Goal: Information Seeking & Learning: Learn about a topic

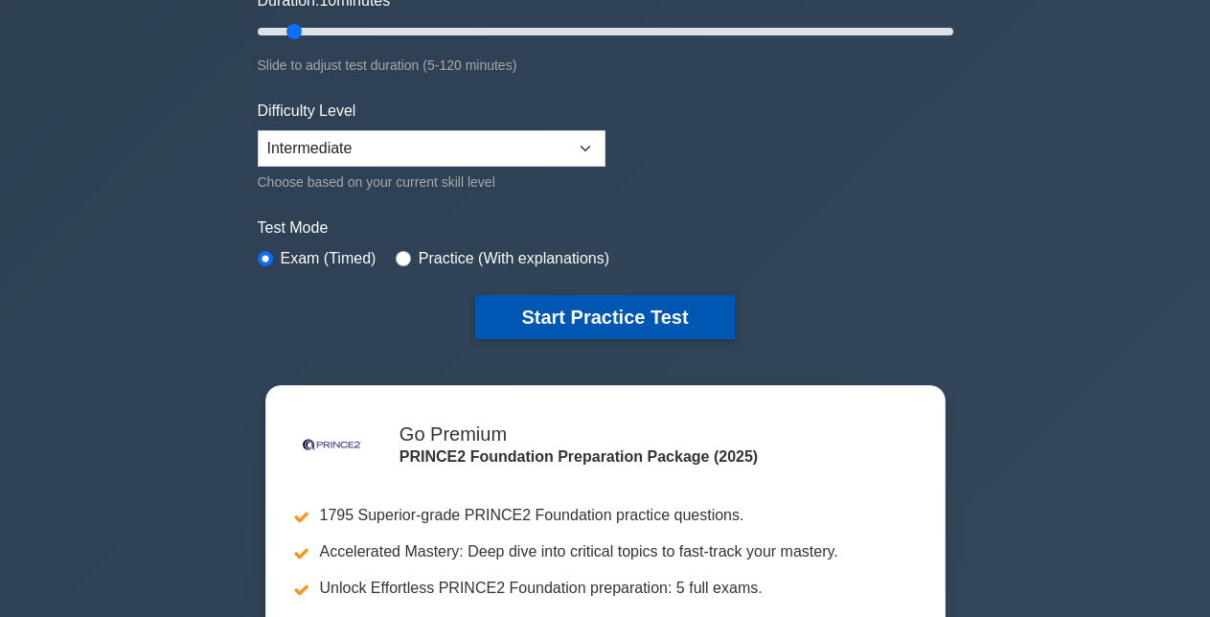
click at [674, 318] on button "Start Practice Test" at bounding box center [604, 317] width 259 height 44
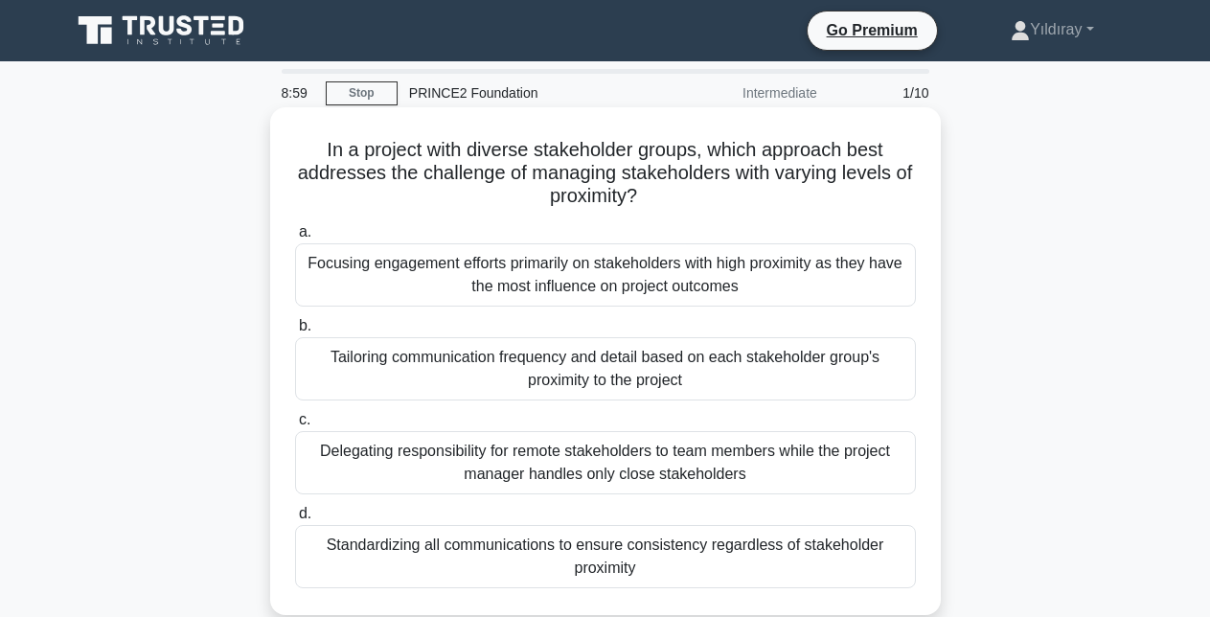
click at [833, 380] on div "Tailoring communication frequency and detail based on each stakeholder group's …" at bounding box center [605, 368] width 621 height 63
click at [295, 332] on input "b. Tailoring communication frequency and detail based on each stakeholder group…" at bounding box center [295, 326] width 0 height 12
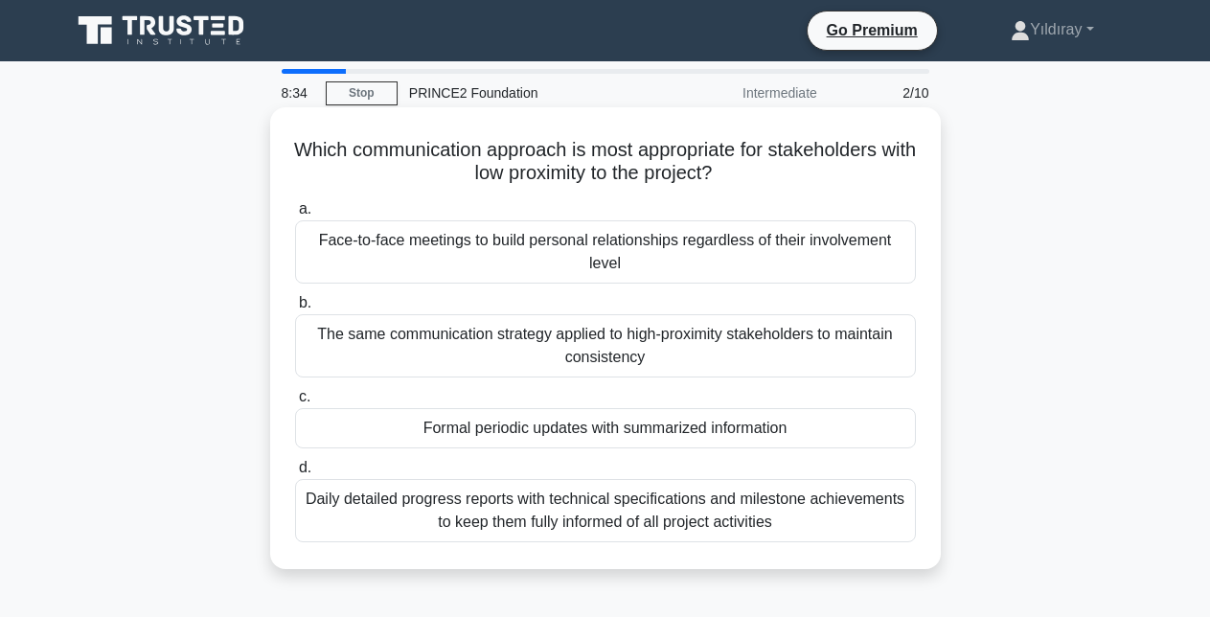
click at [820, 424] on div "Formal periodic updates with summarized information" at bounding box center [605, 428] width 621 height 40
click at [295, 403] on input "c. Formal periodic updates with summarized information" at bounding box center [295, 397] width 0 height 12
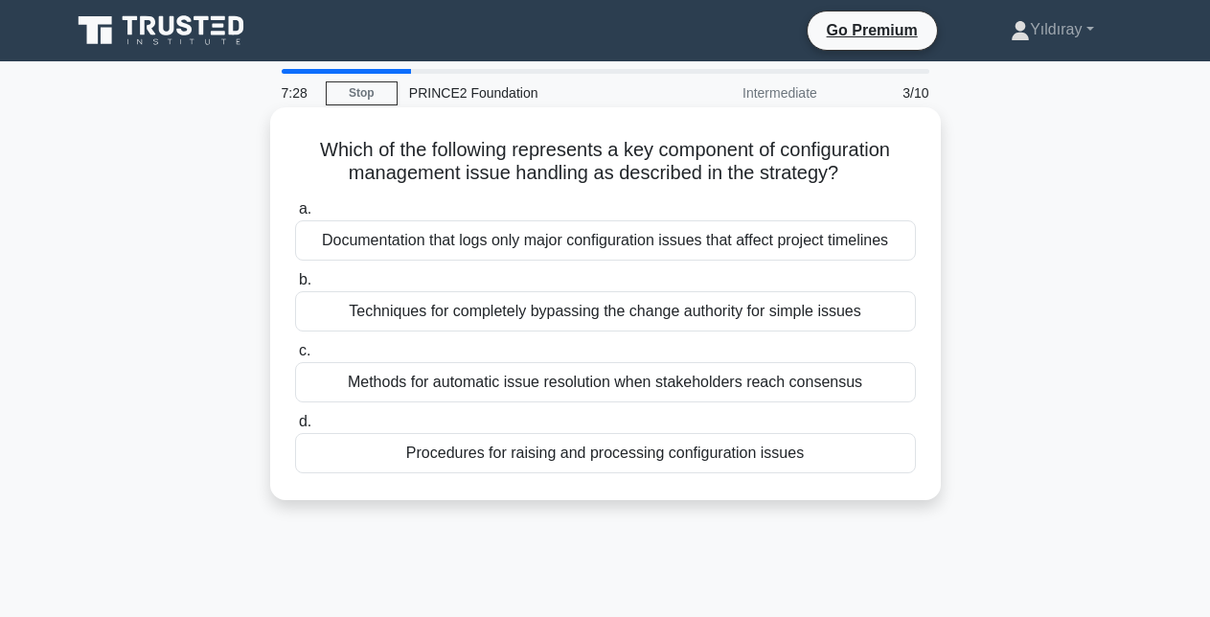
click at [815, 378] on div "Methods for automatic issue resolution when stakeholders reach consensus" at bounding box center [605, 382] width 621 height 40
click at [295, 357] on input "c. Methods for automatic issue resolution when stakeholders reach consensus" at bounding box center [295, 351] width 0 height 12
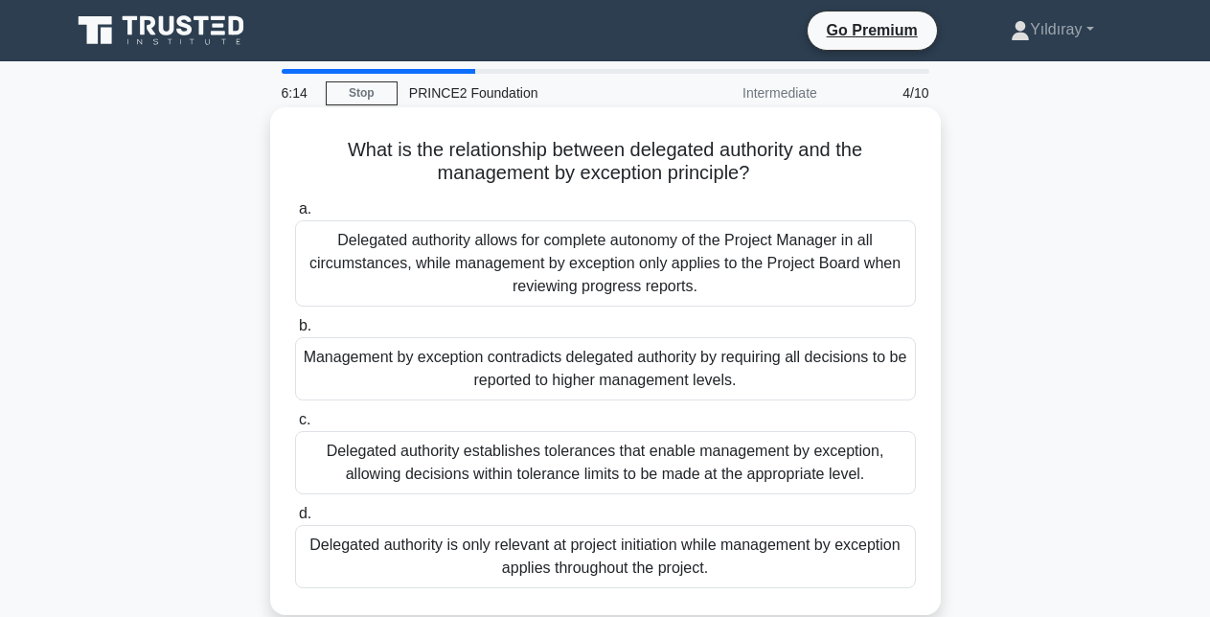
click at [870, 460] on div "Delegated authority establishes tolerances that enable management by exception,…" at bounding box center [605, 462] width 621 height 63
click at [295, 426] on input "c. Delegated authority establishes tolerances that enable management by excepti…" at bounding box center [295, 420] width 0 height 12
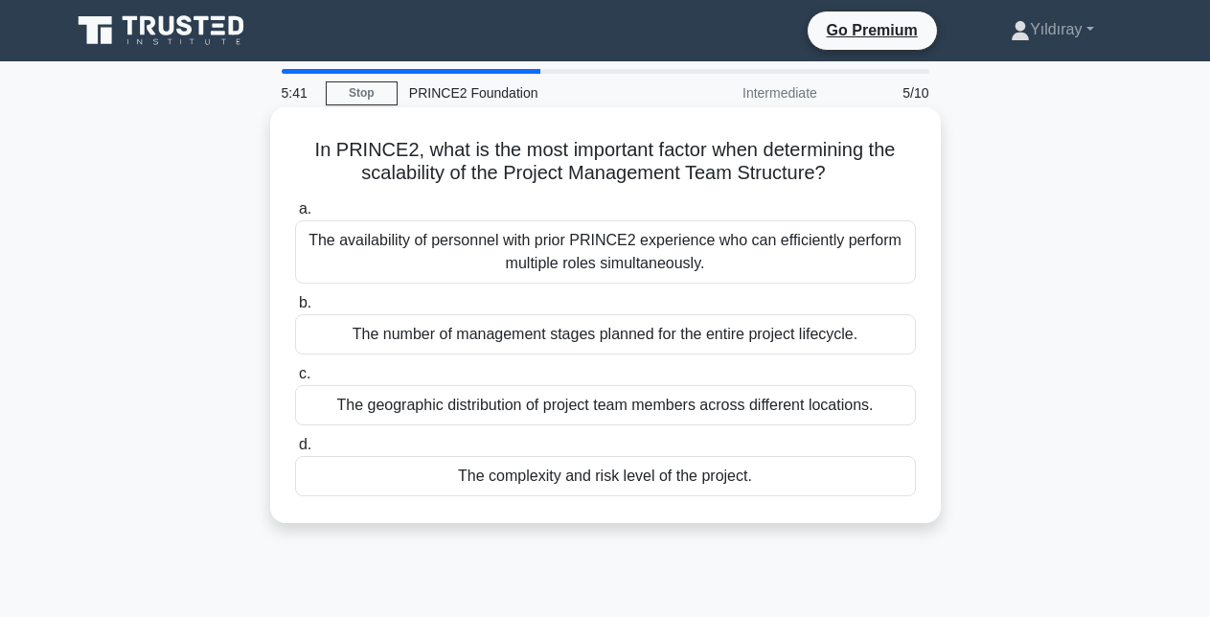
click at [764, 477] on div "The complexity and risk level of the project." at bounding box center [605, 476] width 621 height 40
click at [295, 451] on input "d. The complexity and risk level of the project." at bounding box center [295, 445] width 0 height 12
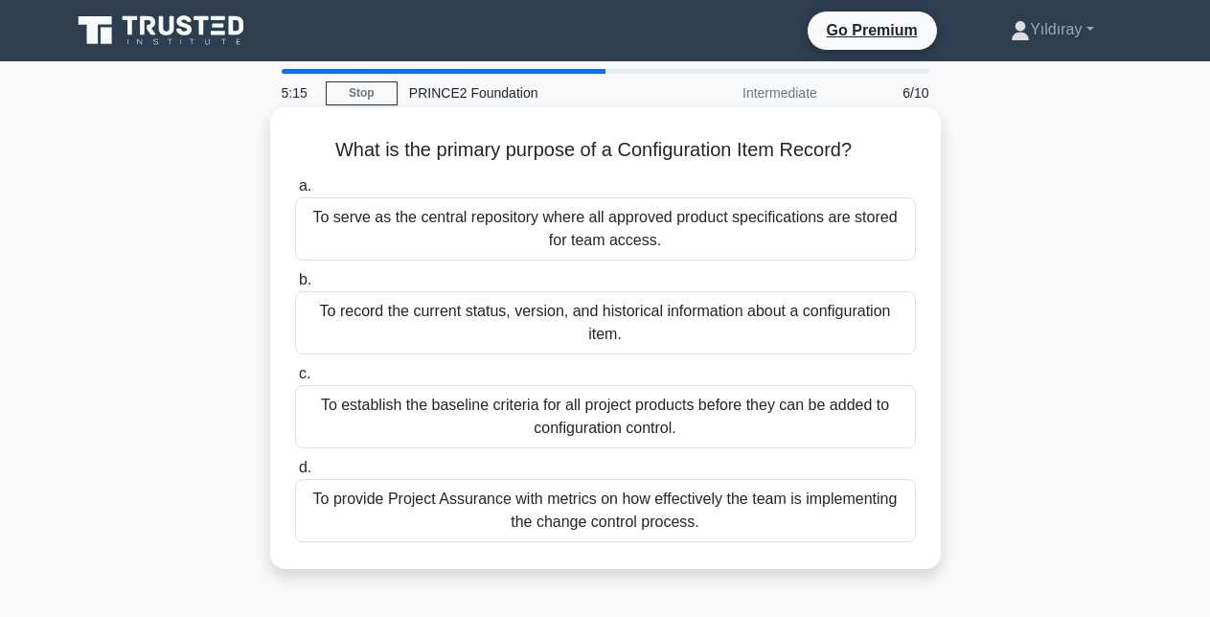
click at [809, 322] on div "To record the current status, version, and historical information about a confi…" at bounding box center [605, 322] width 621 height 63
click at [295, 286] on input "b. To record the current status, version, and historical information about a co…" at bounding box center [295, 280] width 0 height 12
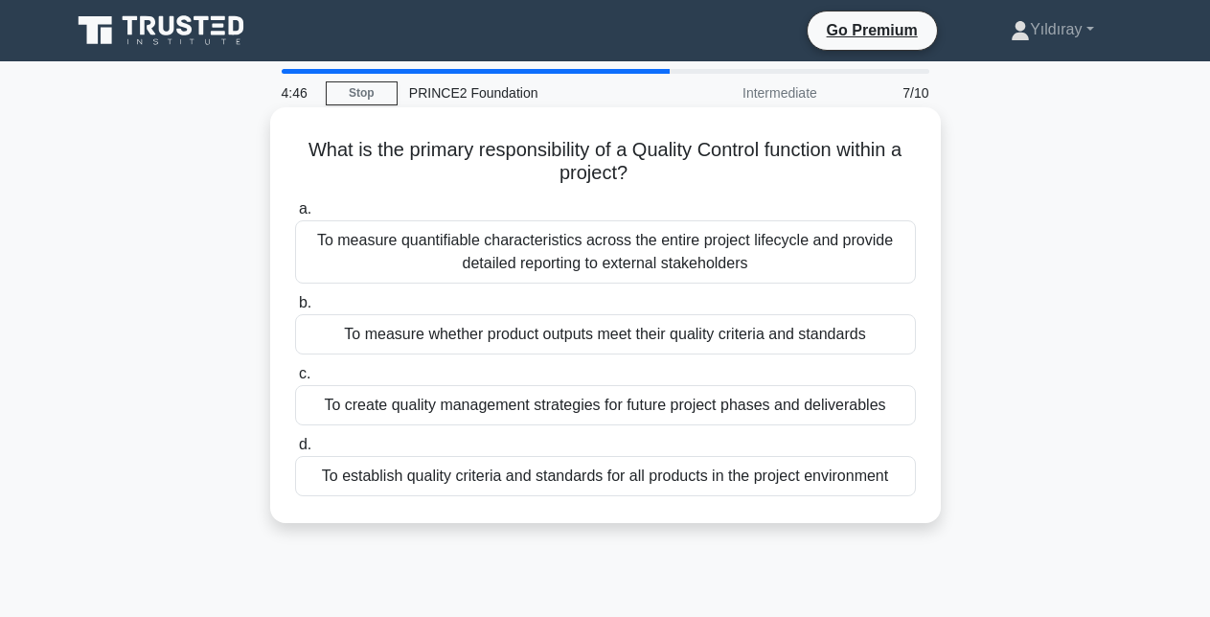
click at [801, 338] on div "To measure whether product outputs meet their quality criteria and standards" at bounding box center [605, 334] width 621 height 40
click at [295, 309] on input "b. To measure whether product outputs meet their quality criteria and standards" at bounding box center [295, 303] width 0 height 12
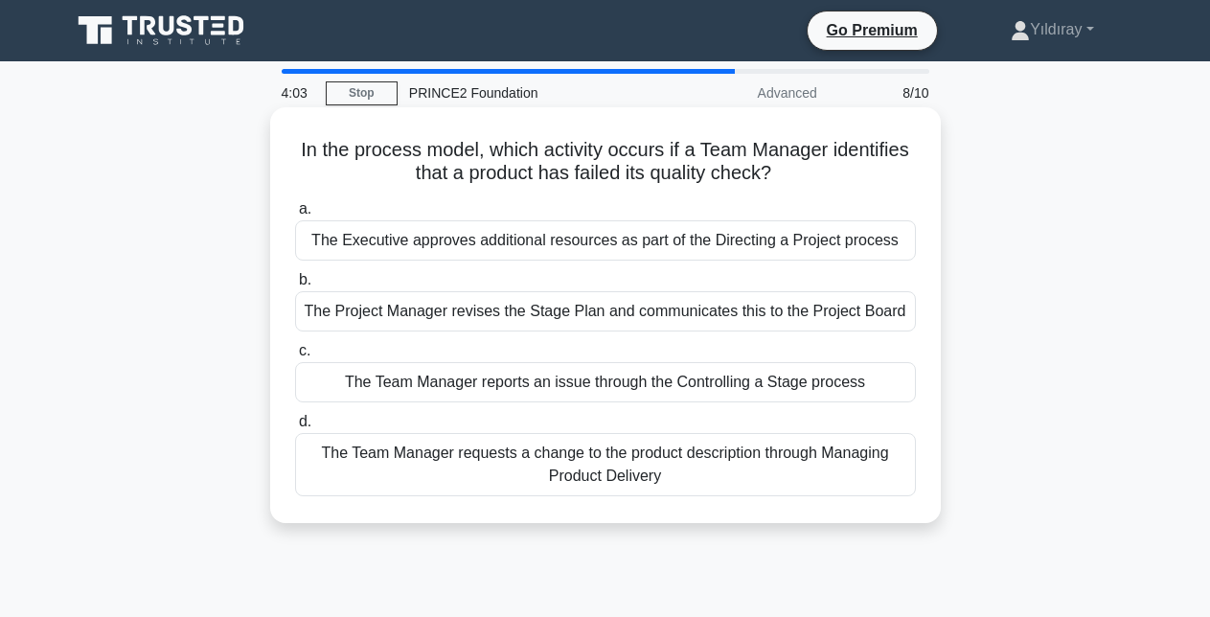
click at [819, 392] on div "The Team Manager reports an issue through the Controlling a Stage process" at bounding box center [605, 382] width 621 height 40
click at [295, 357] on input "c. The Team Manager reports an issue through the Controlling a Stage process" at bounding box center [295, 351] width 0 height 12
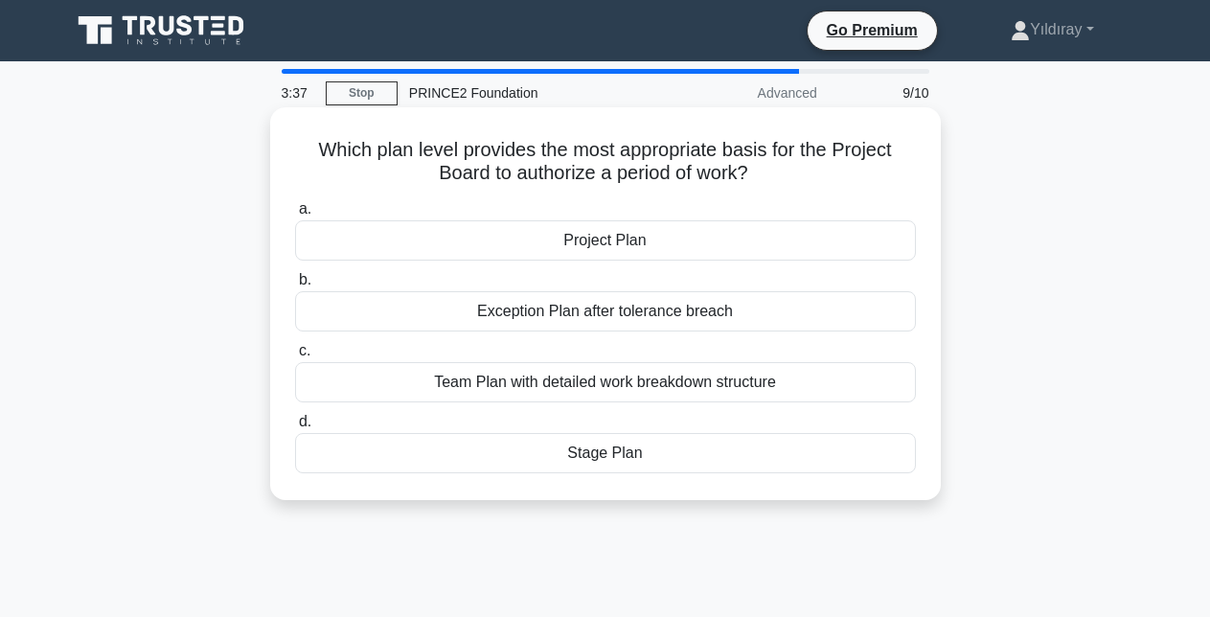
click at [716, 240] on div "Project Plan" at bounding box center [605, 240] width 621 height 40
click at [295, 216] on input "a. Project Plan" at bounding box center [295, 209] width 0 height 12
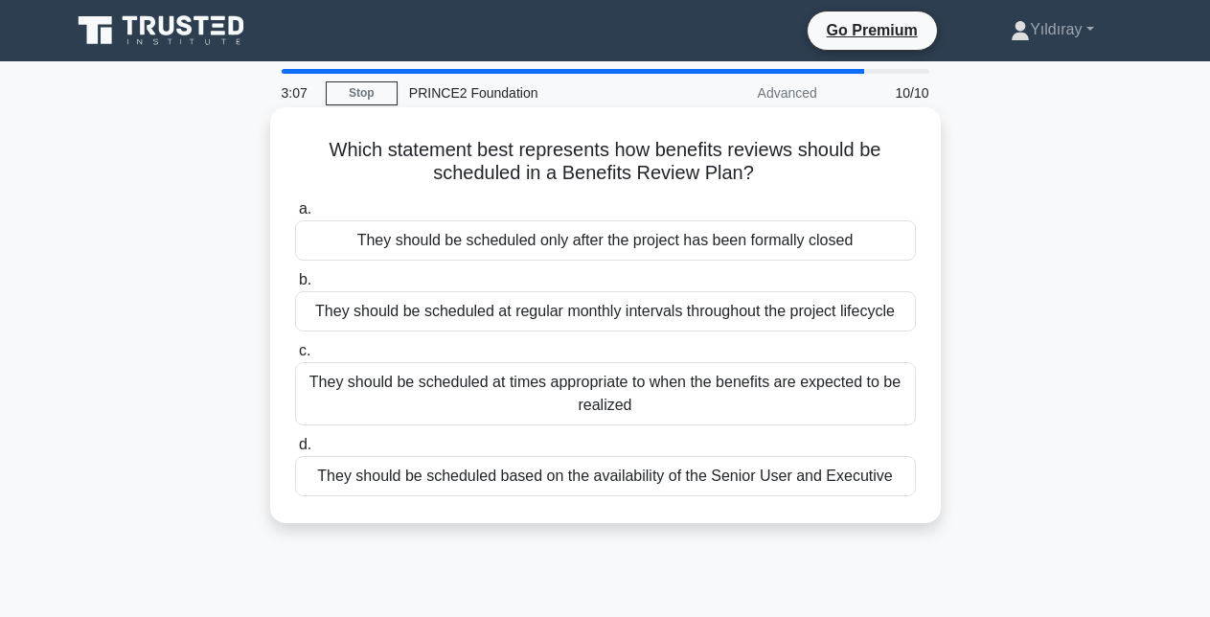
click at [838, 387] on div "They should be scheduled at times appropriate to when the benefits are expected…" at bounding box center [605, 393] width 621 height 63
click at [295, 357] on input "c. They should be scheduled at times appropriate to when the benefits are expec…" at bounding box center [295, 351] width 0 height 12
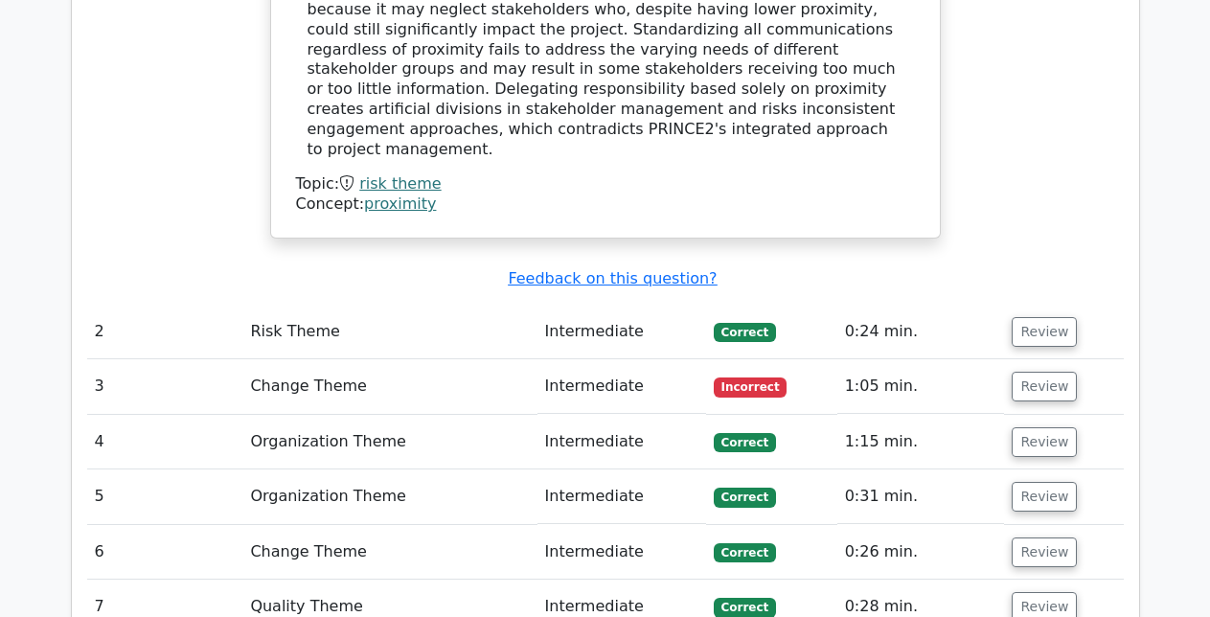
scroll to position [2415, 0]
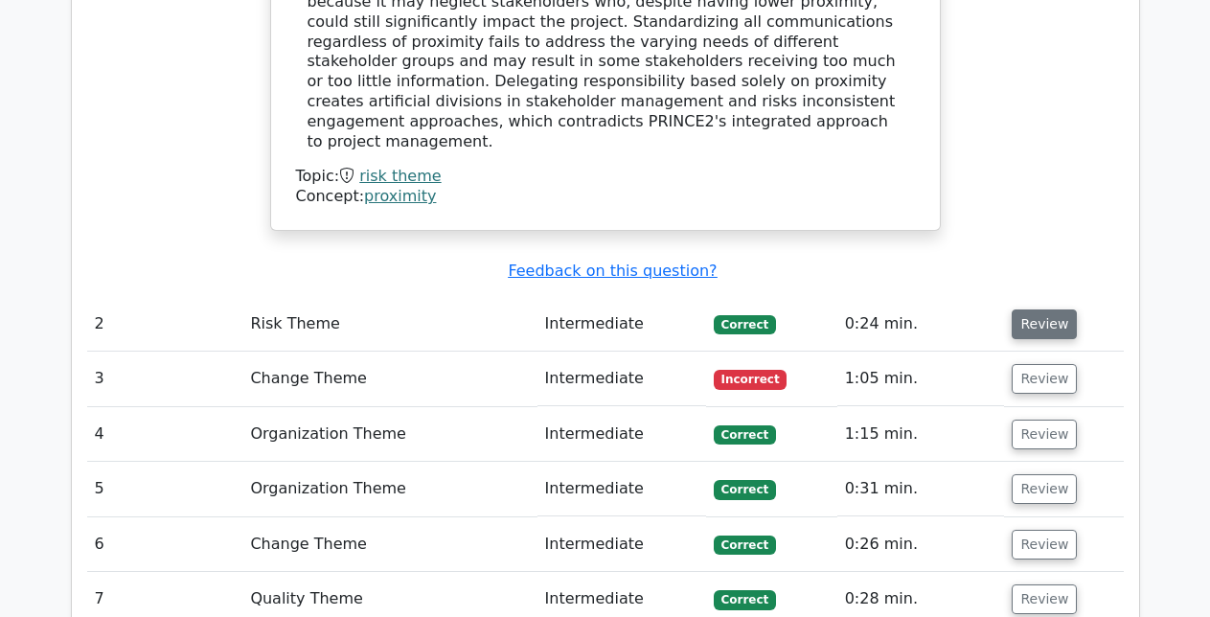
click at [1047, 309] on button "Review" at bounding box center [1044, 324] width 65 height 30
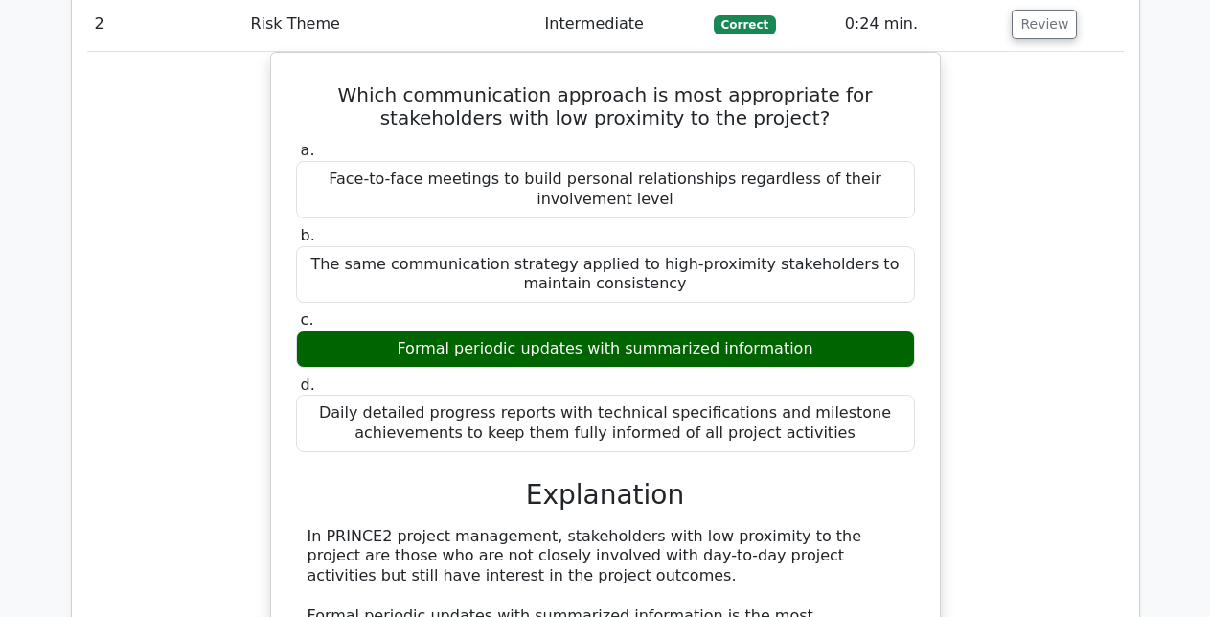
scroll to position [2683, 0]
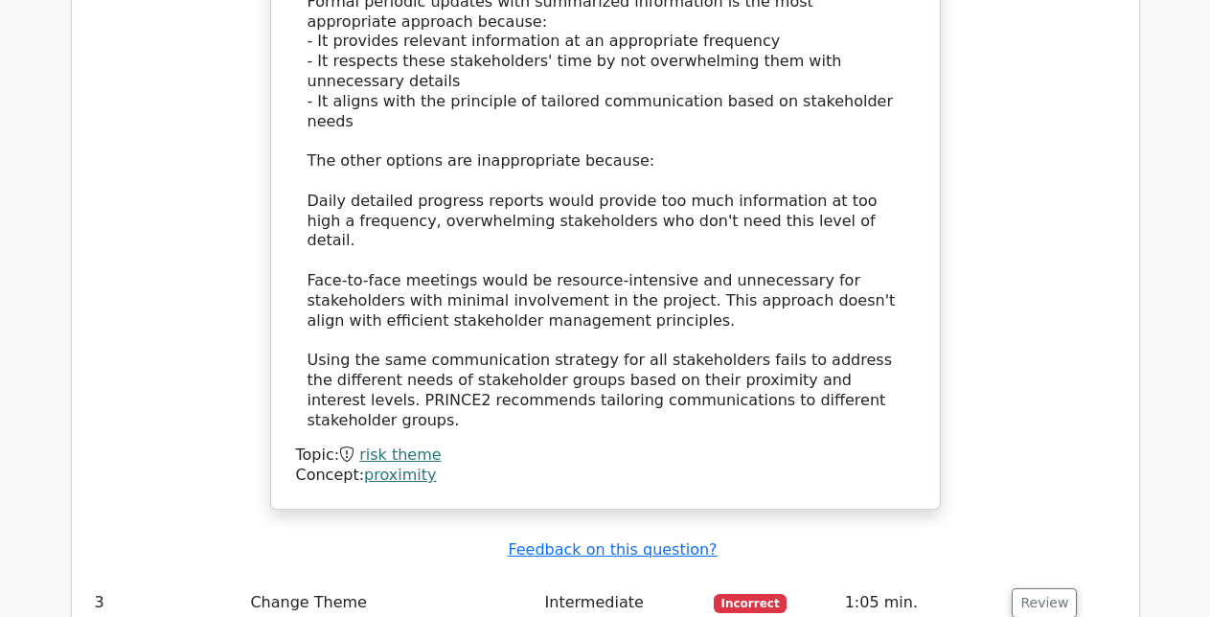
scroll to position [3335, 0]
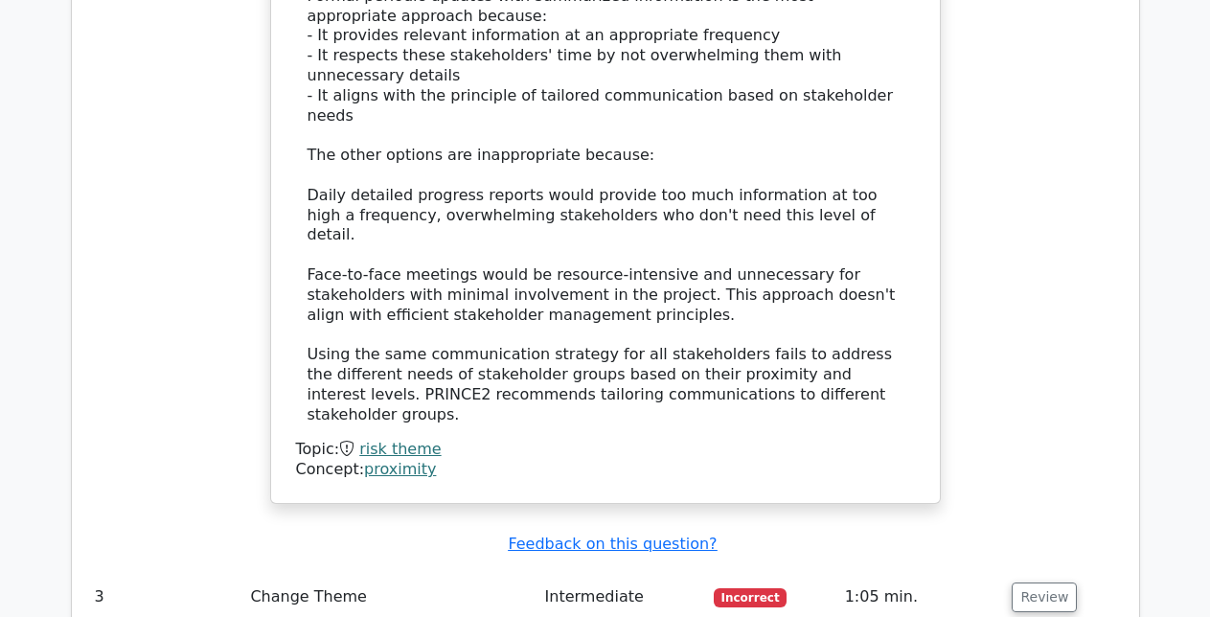
click at [1045, 583] on button "Review" at bounding box center [1044, 598] width 65 height 30
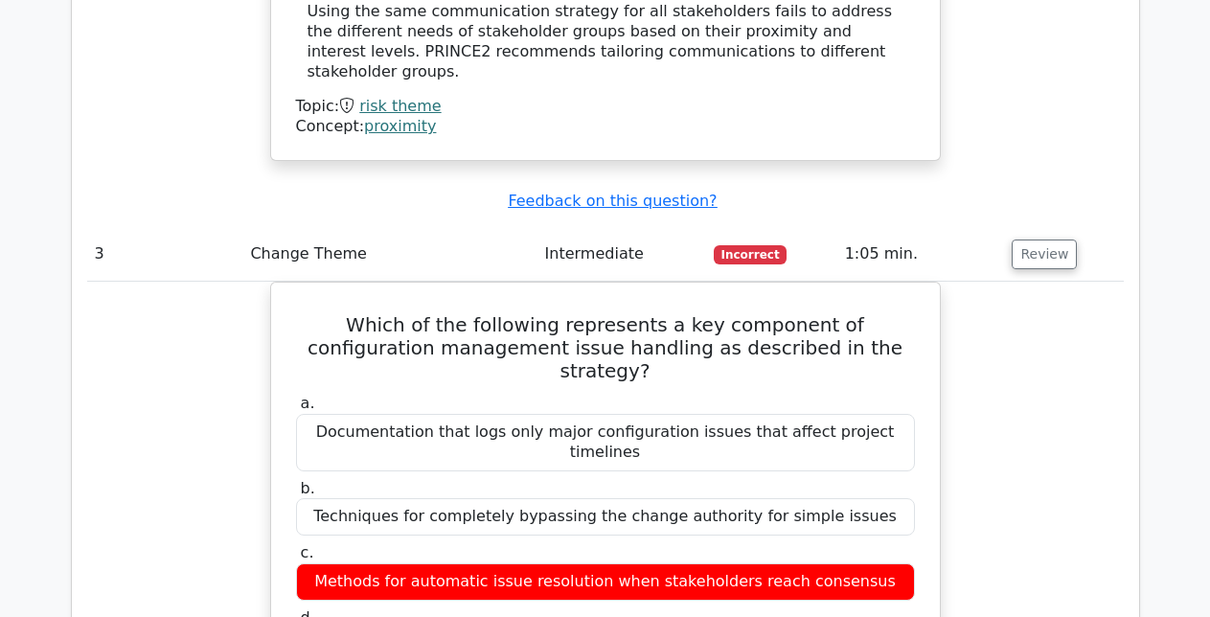
scroll to position [3679, 0]
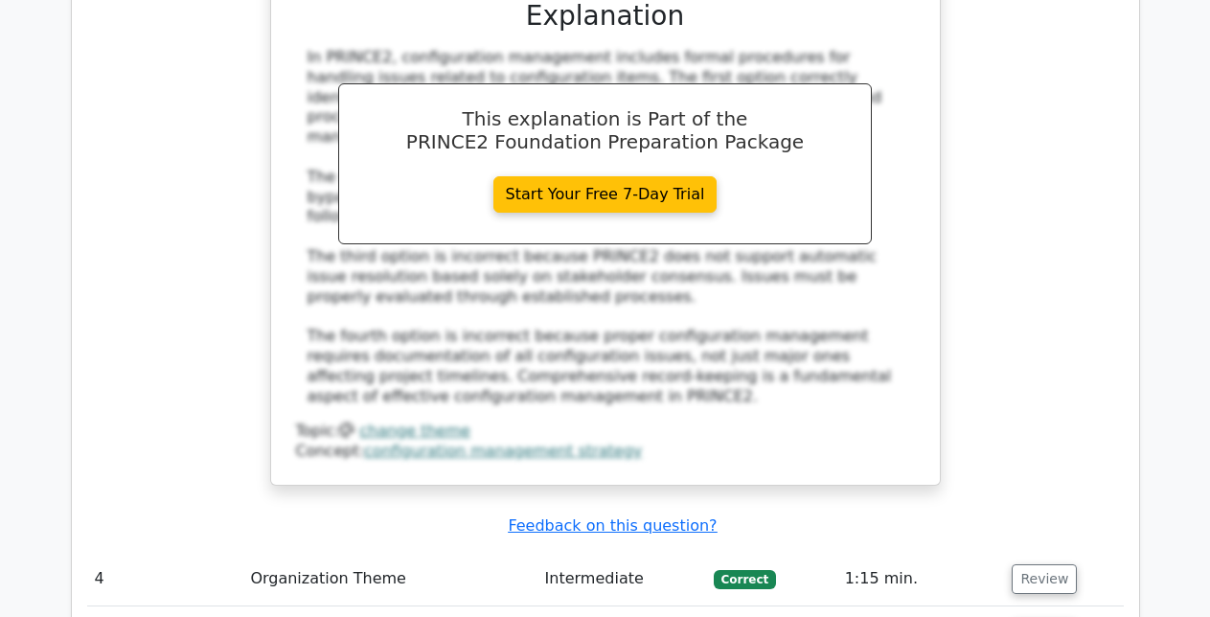
scroll to position [4408, 0]
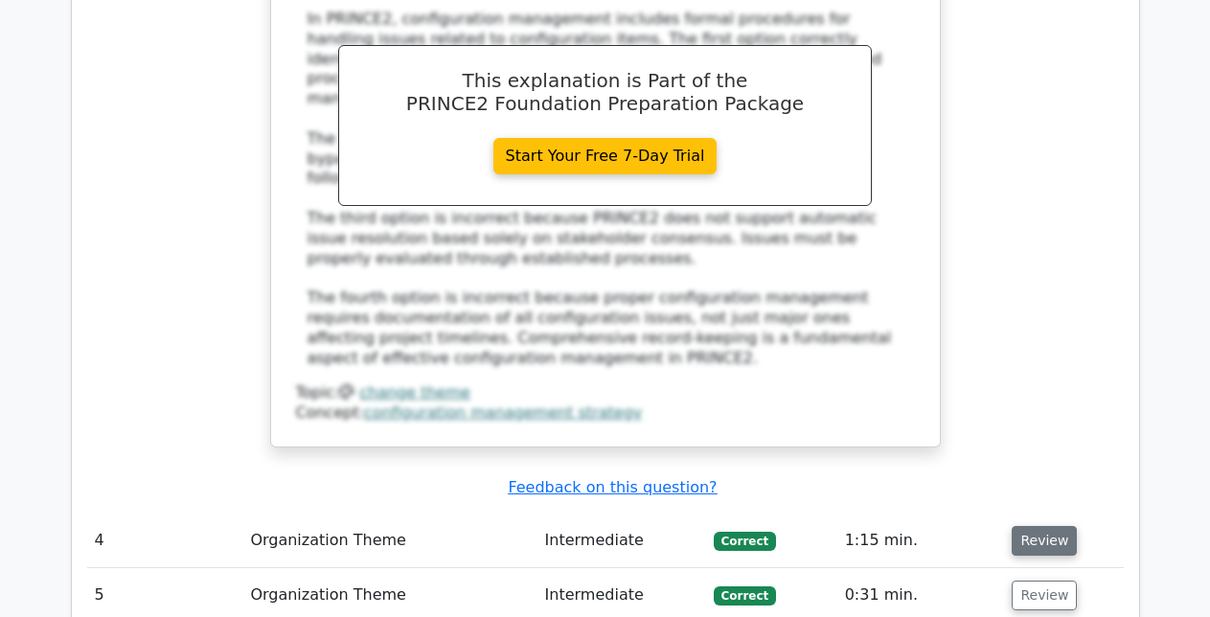
click at [1038, 526] on button "Review" at bounding box center [1044, 541] width 65 height 30
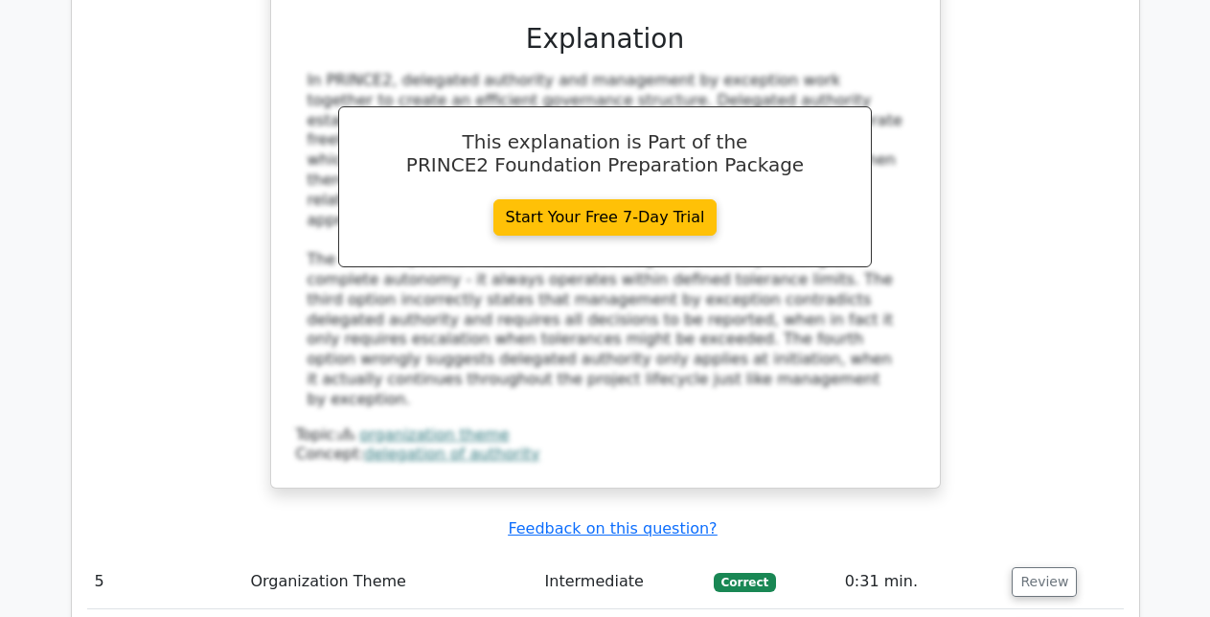
scroll to position [5443, 0]
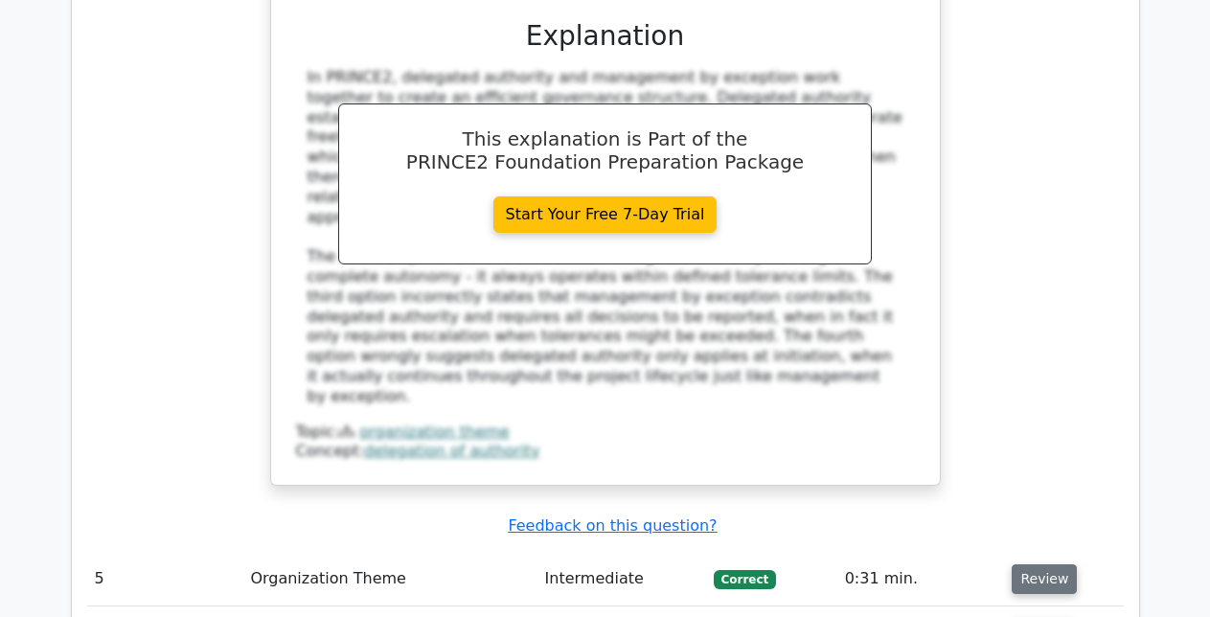
click at [1039, 564] on button "Review" at bounding box center [1044, 579] width 65 height 30
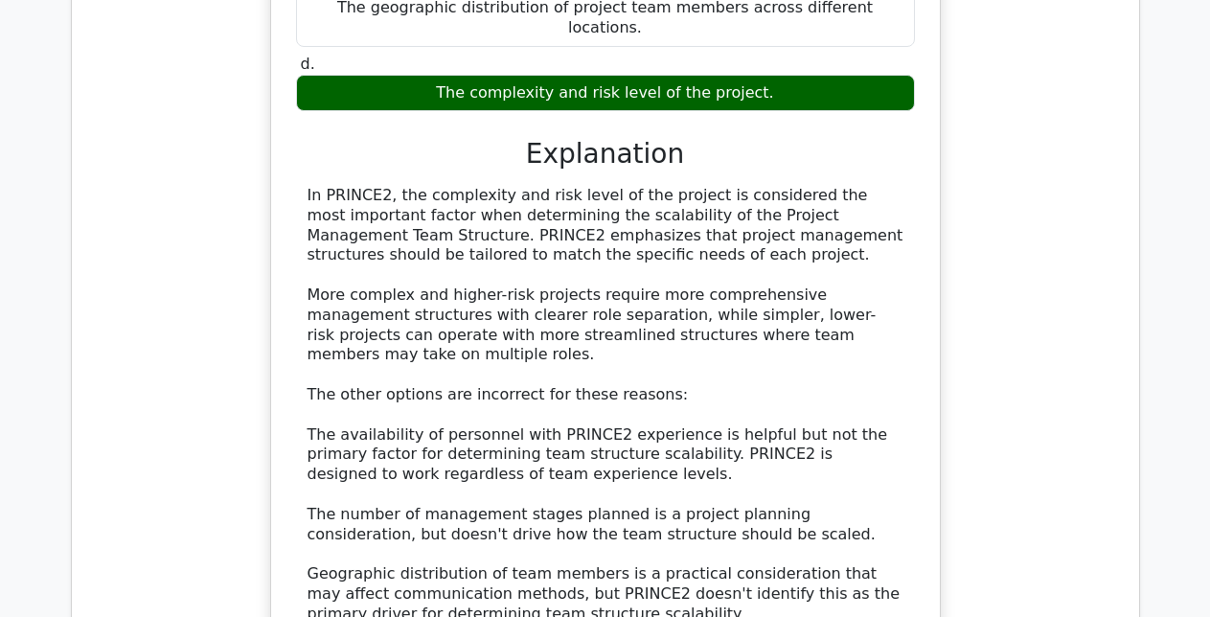
scroll to position [6401, 0]
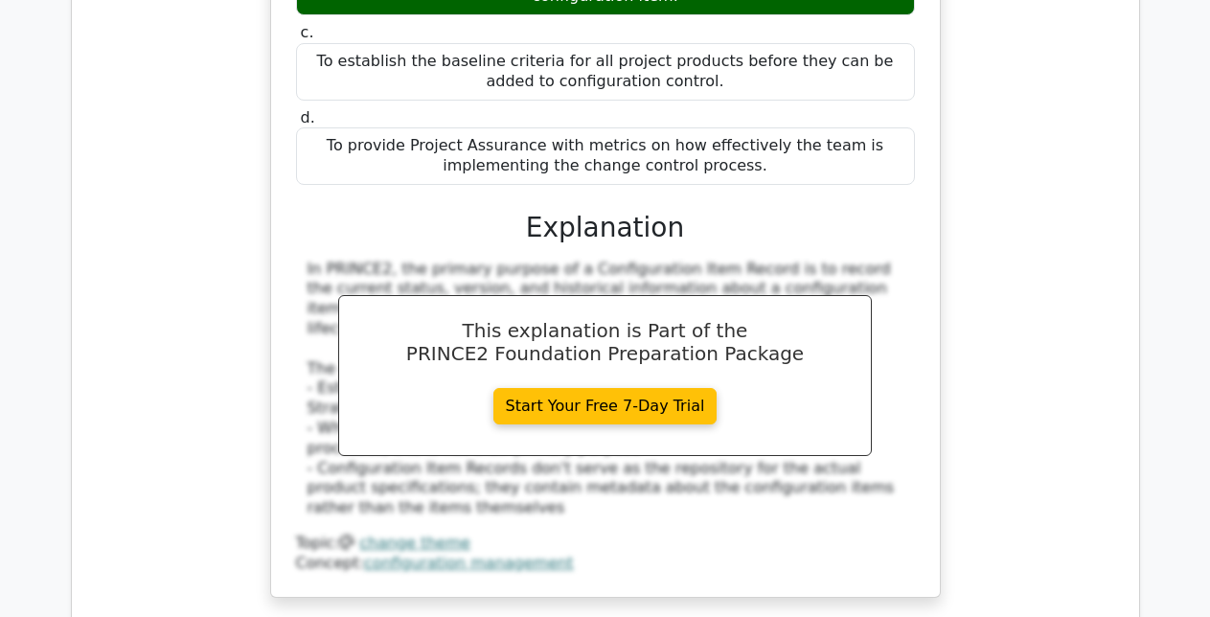
scroll to position [7359, 0]
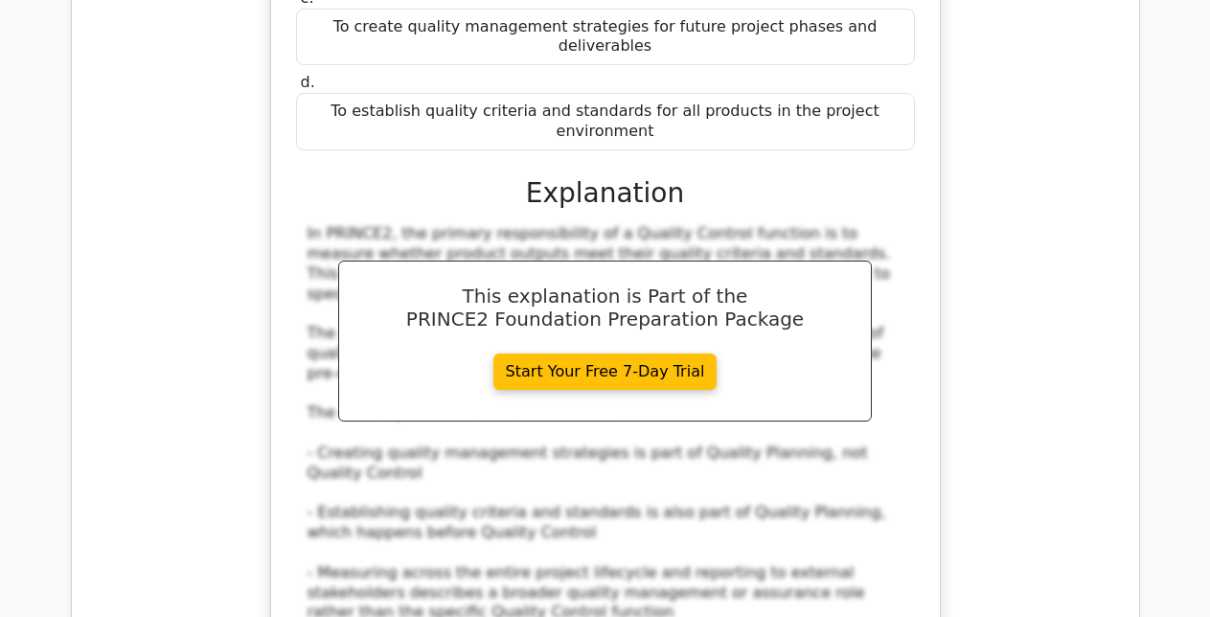
scroll to position [8355, 0]
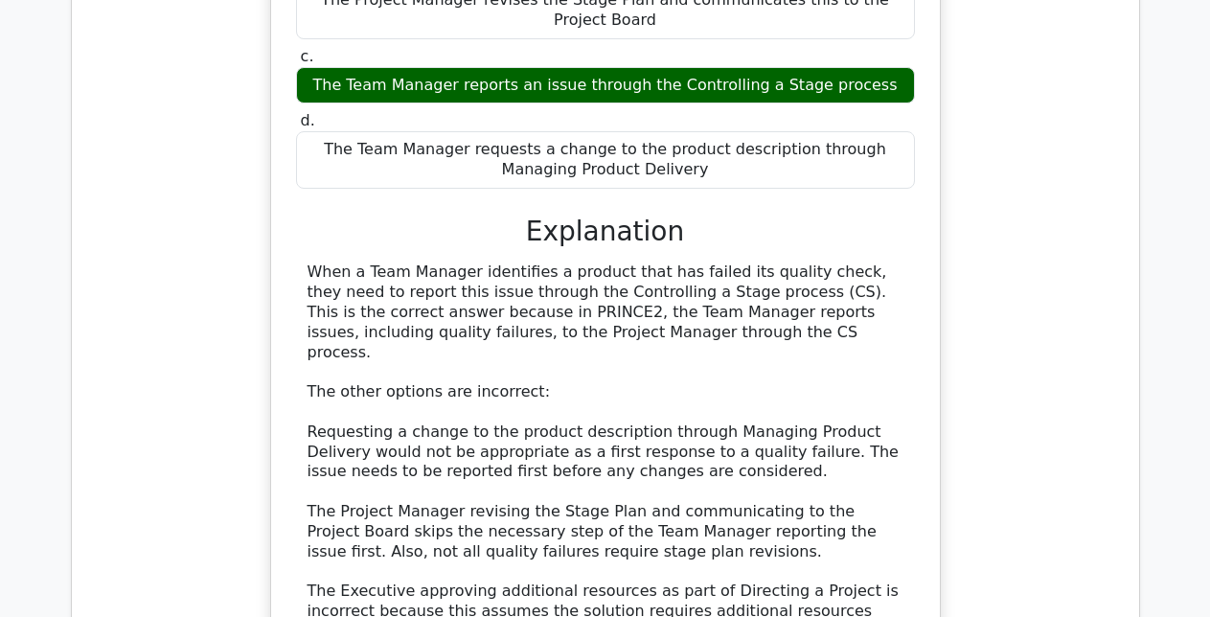
scroll to position [9390, 0]
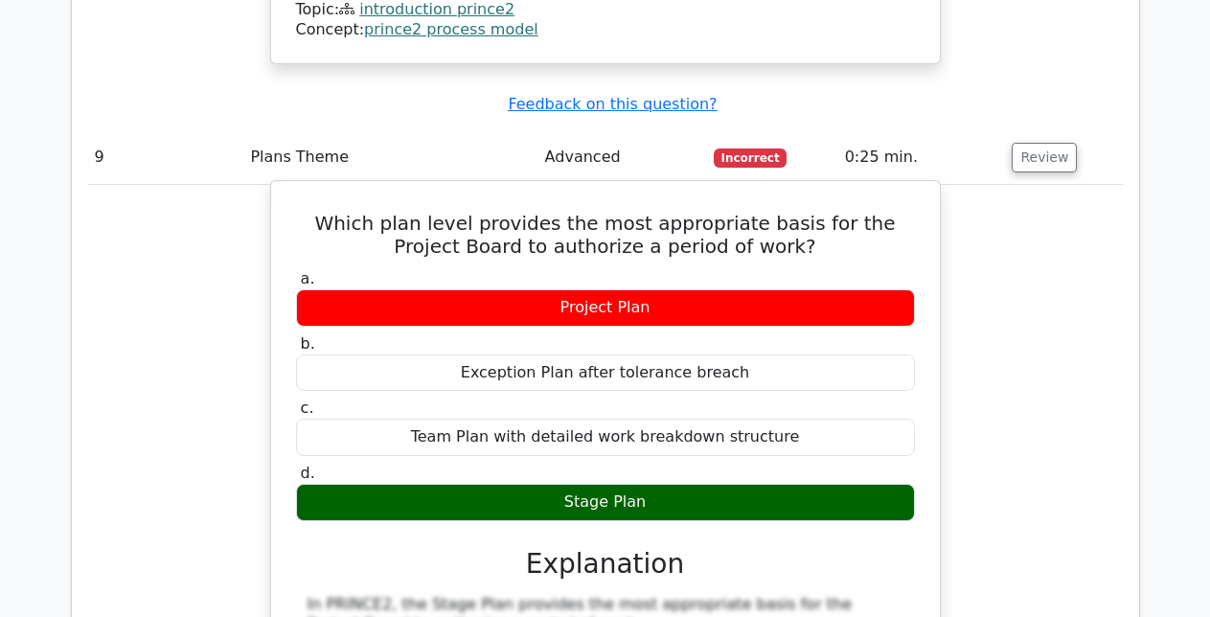
scroll to position [10157, 0]
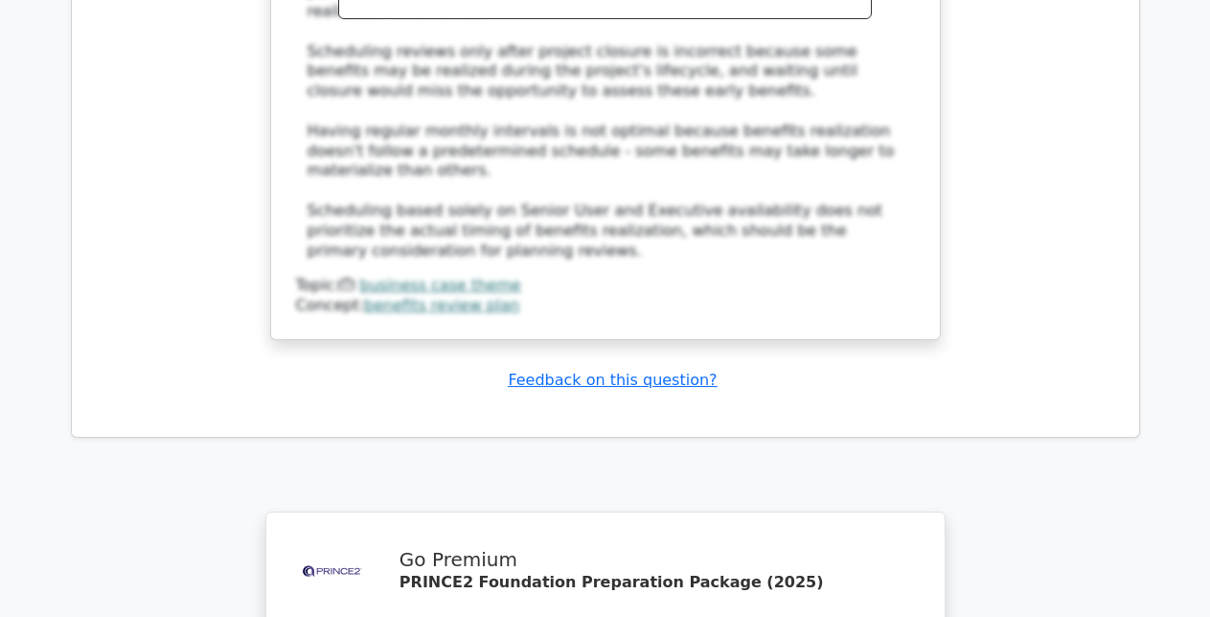
scroll to position [11882, 0]
